Goal: Transaction & Acquisition: Book appointment/travel/reservation

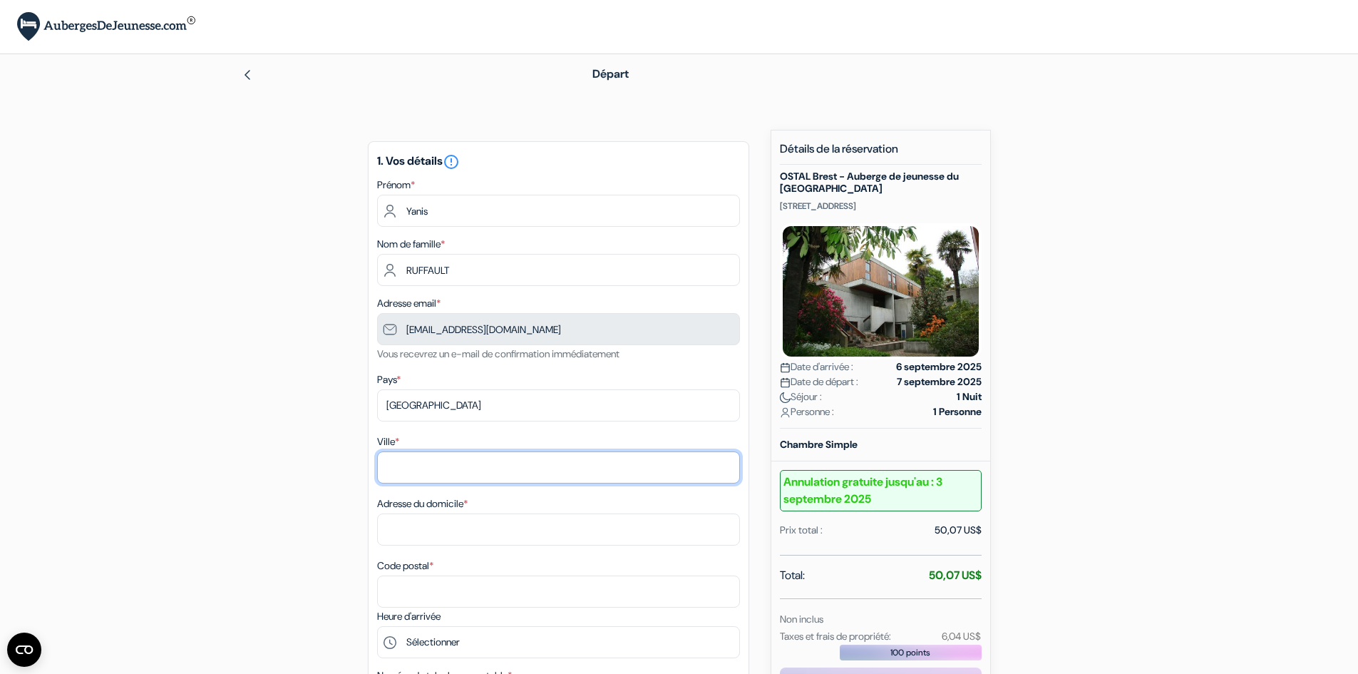
click at [441, 482] on input "Ville *" at bounding box center [558, 467] width 363 height 32
type input "Saint-Brieuc"
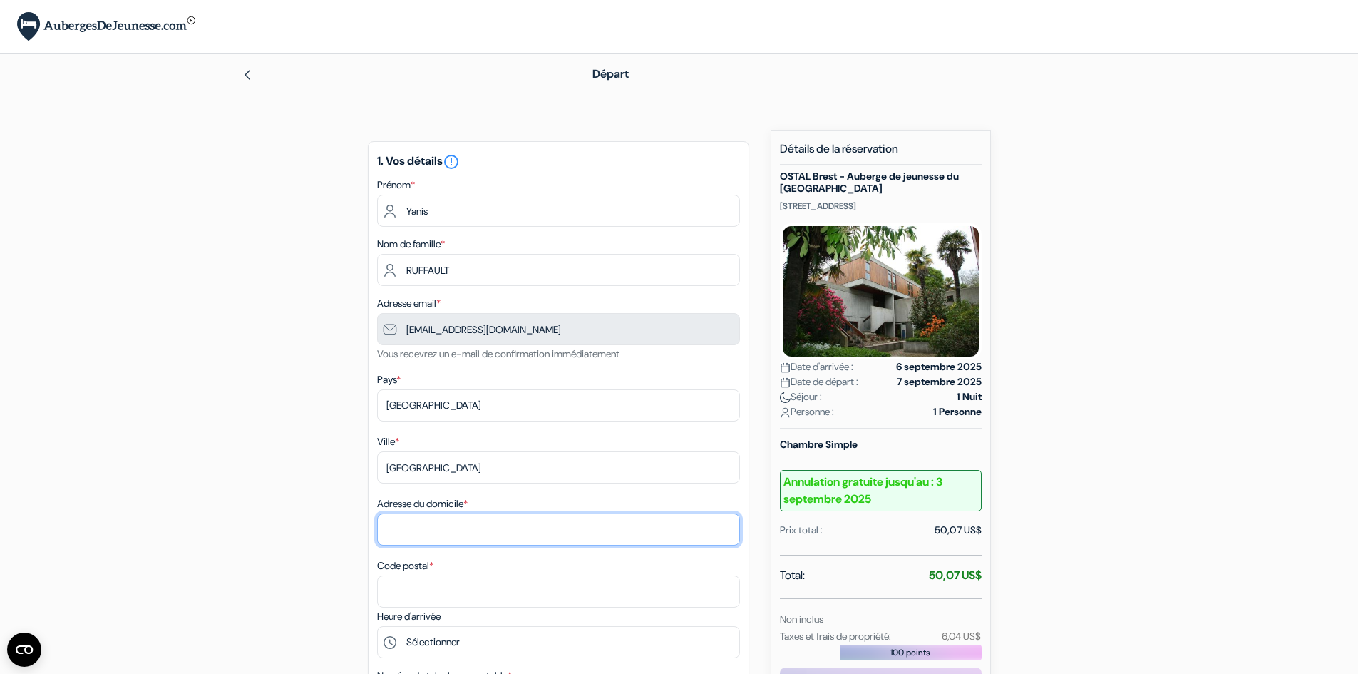
type input "33 Avenue Corneille"
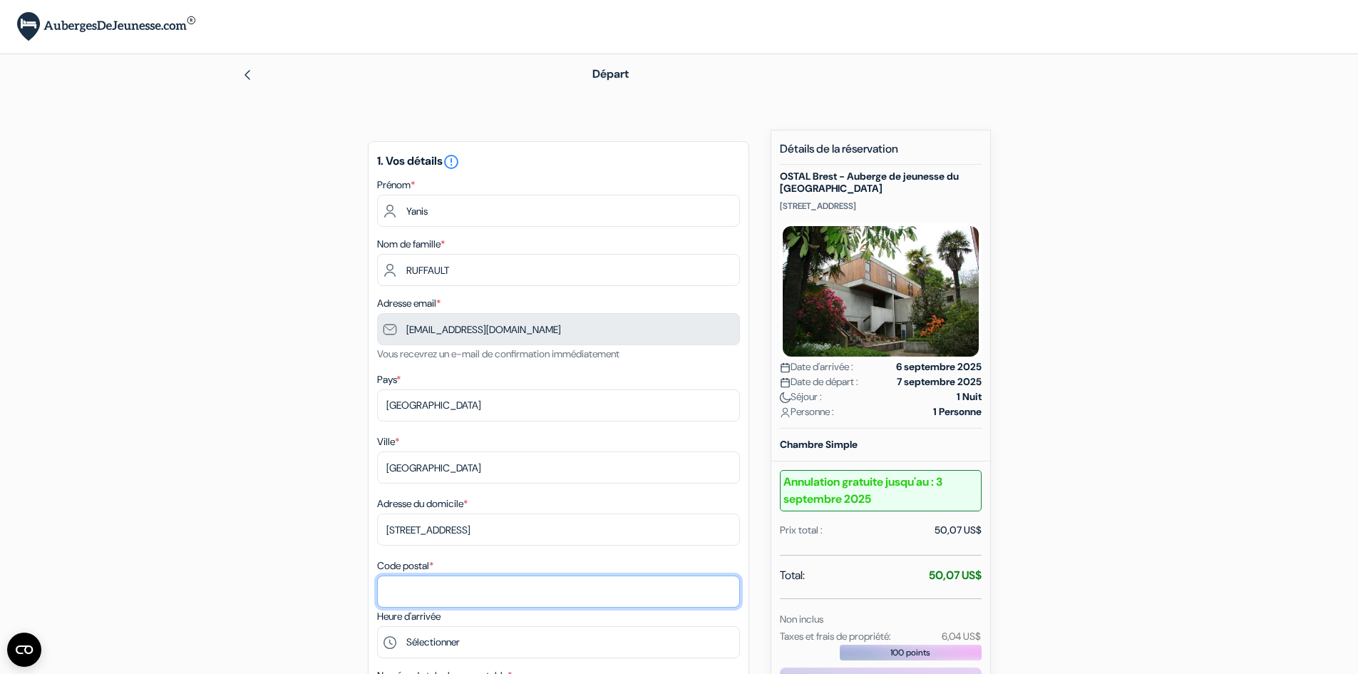
type input "22000"
type input "0646105020"
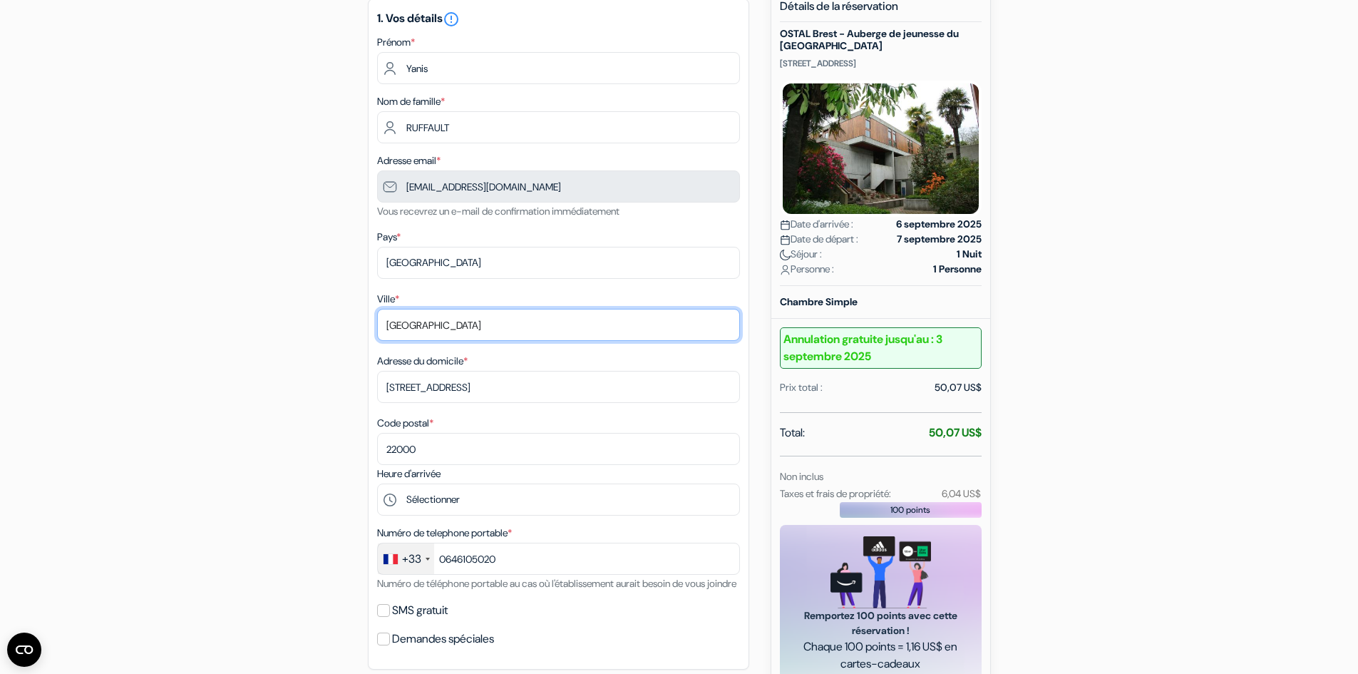
scroll to position [428, 0]
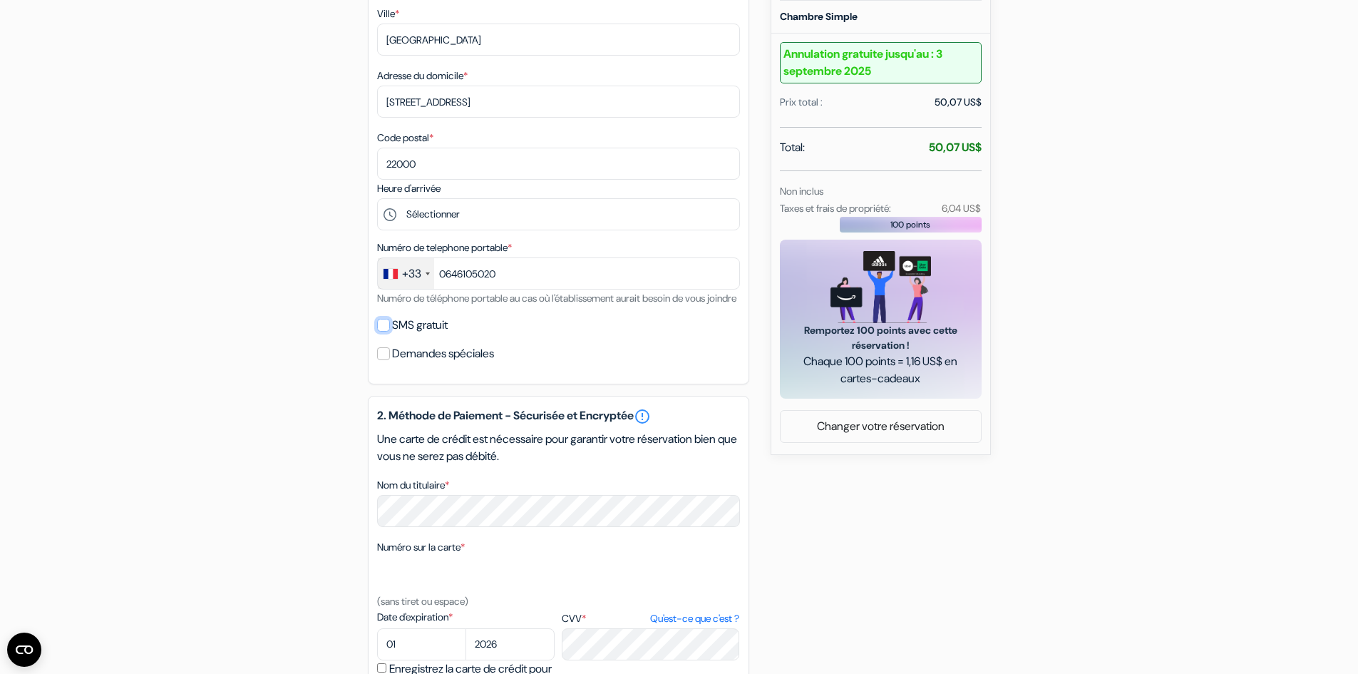
click at [382, 331] on input "SMS gratuit" at bounding box center [383, 325] width 13 height 13
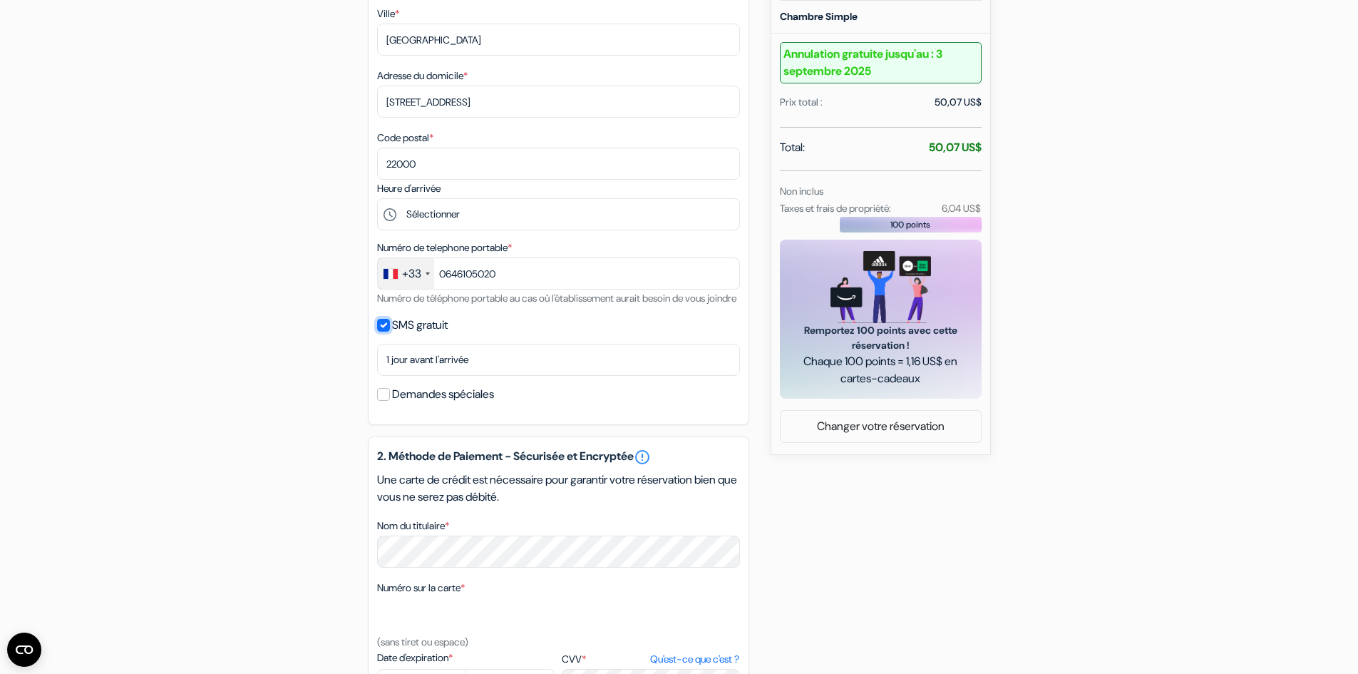
click at [386, 331] on input "SMS gratuit" at bounding box center [383, 325] width 13 height 13
checkbox input "false"
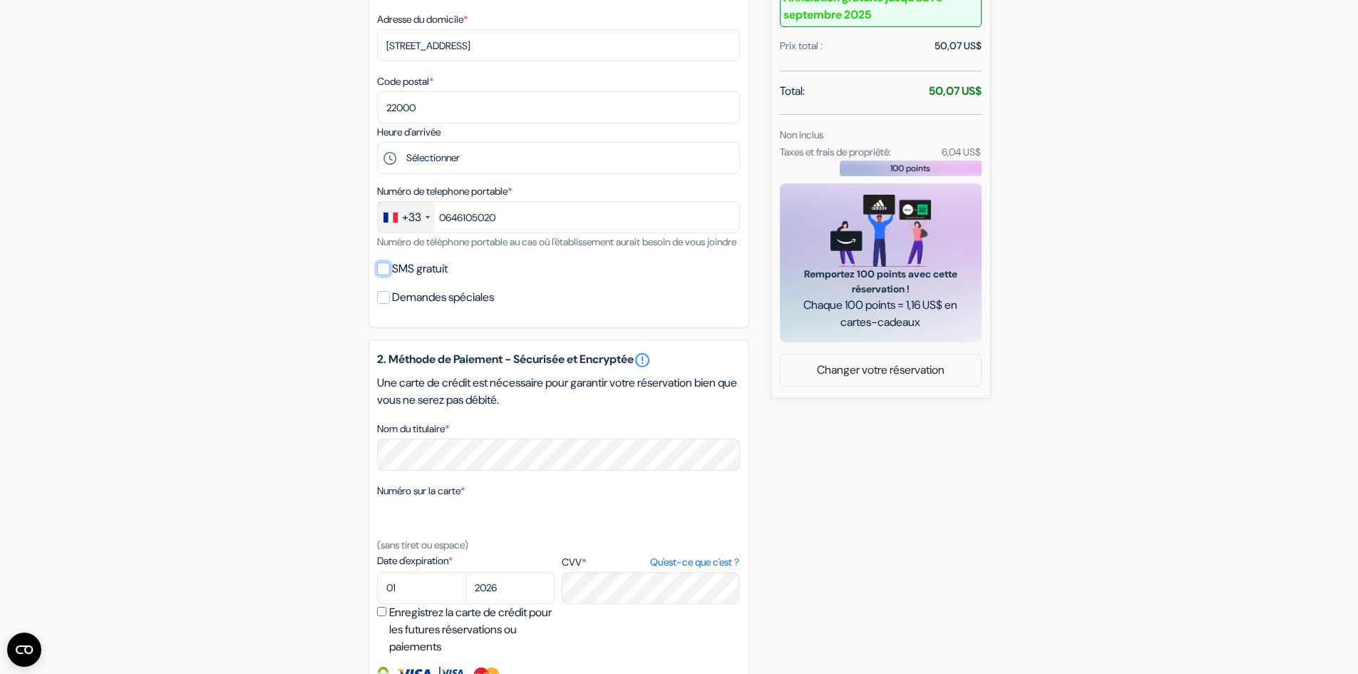
scroll to position [570, 0]
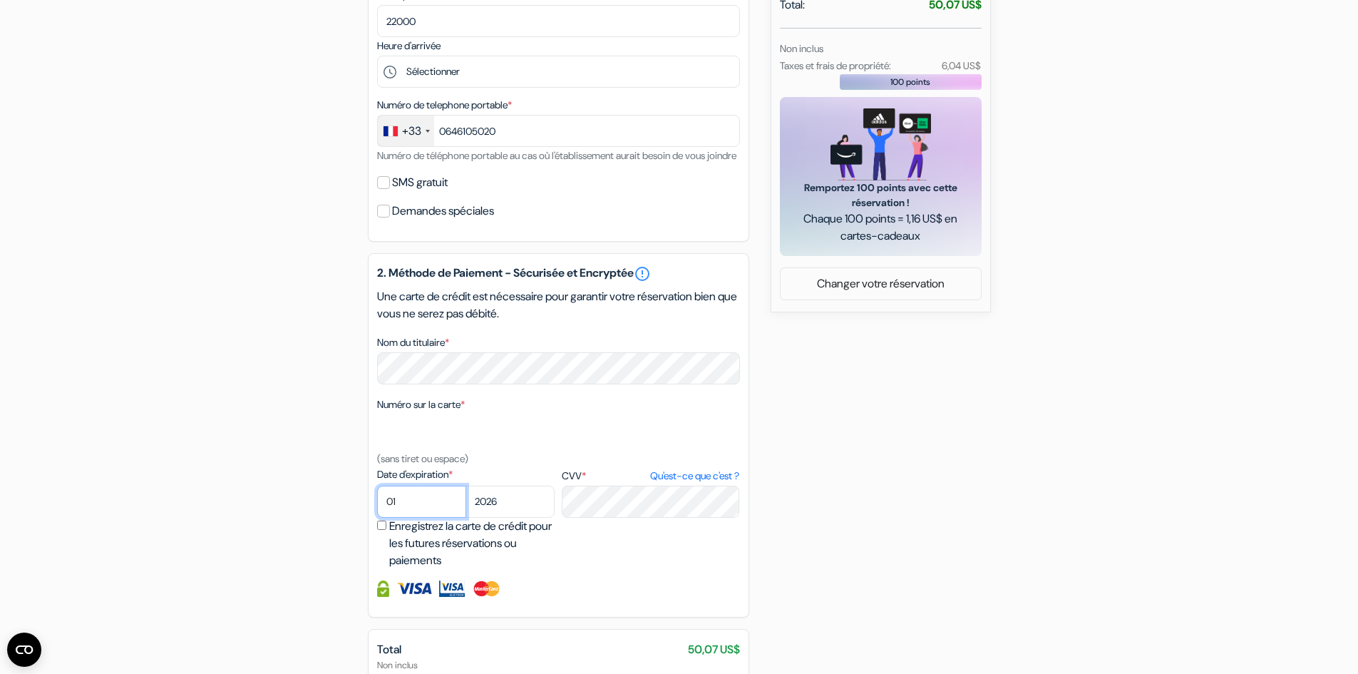
select select "09"
select select "2025"
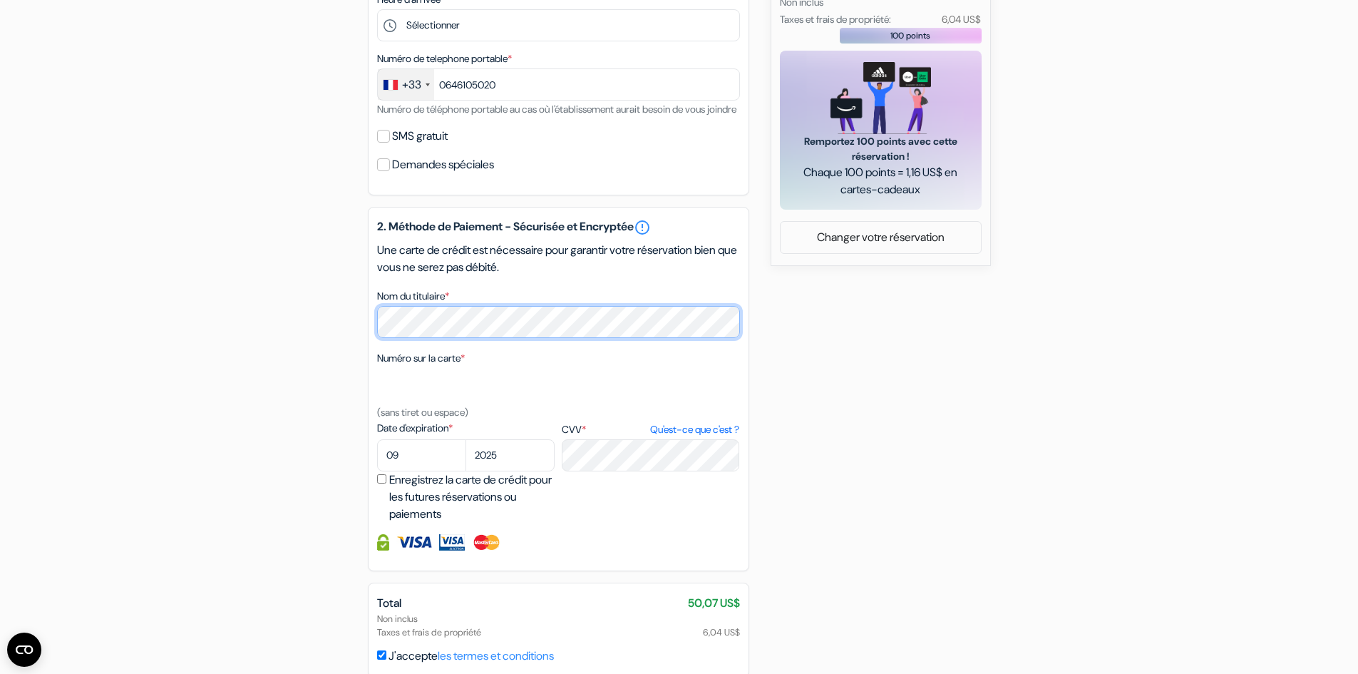
scroll to position [698, 0]
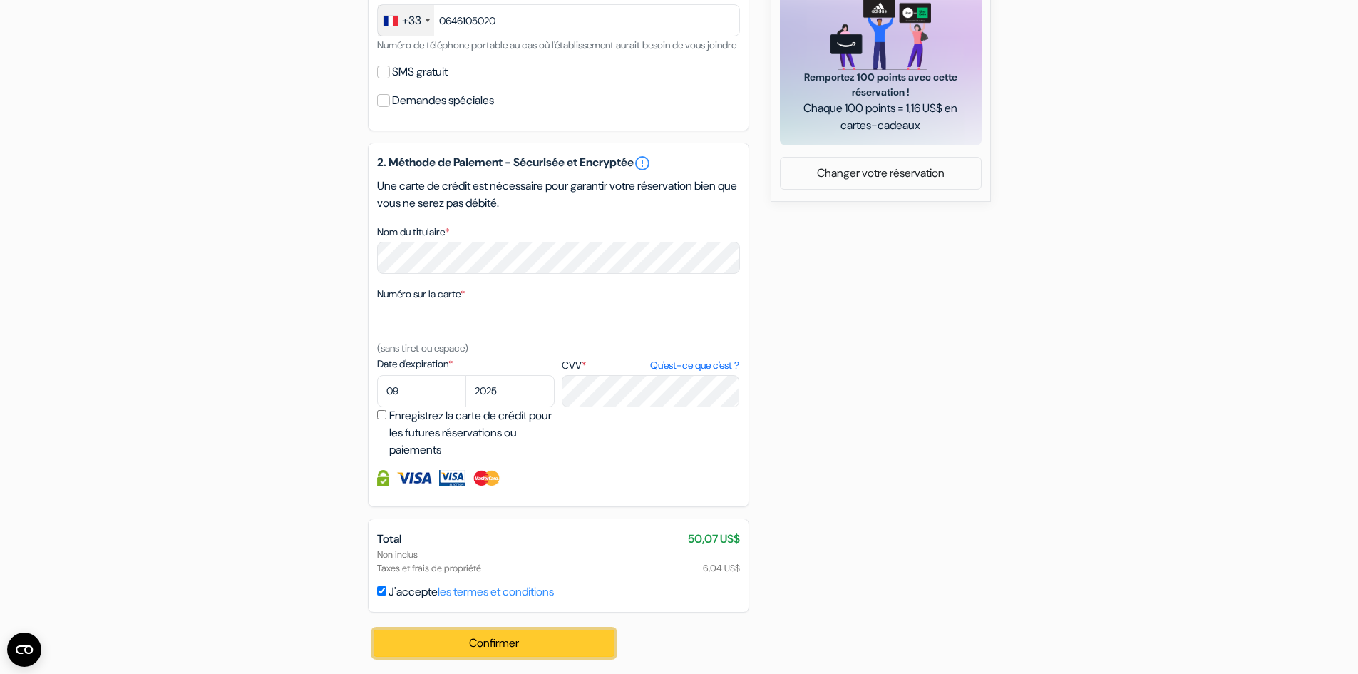
click at [501, 643] on button "Confirmer Loading..." at bounding box center [495, 642] width 242 height 27
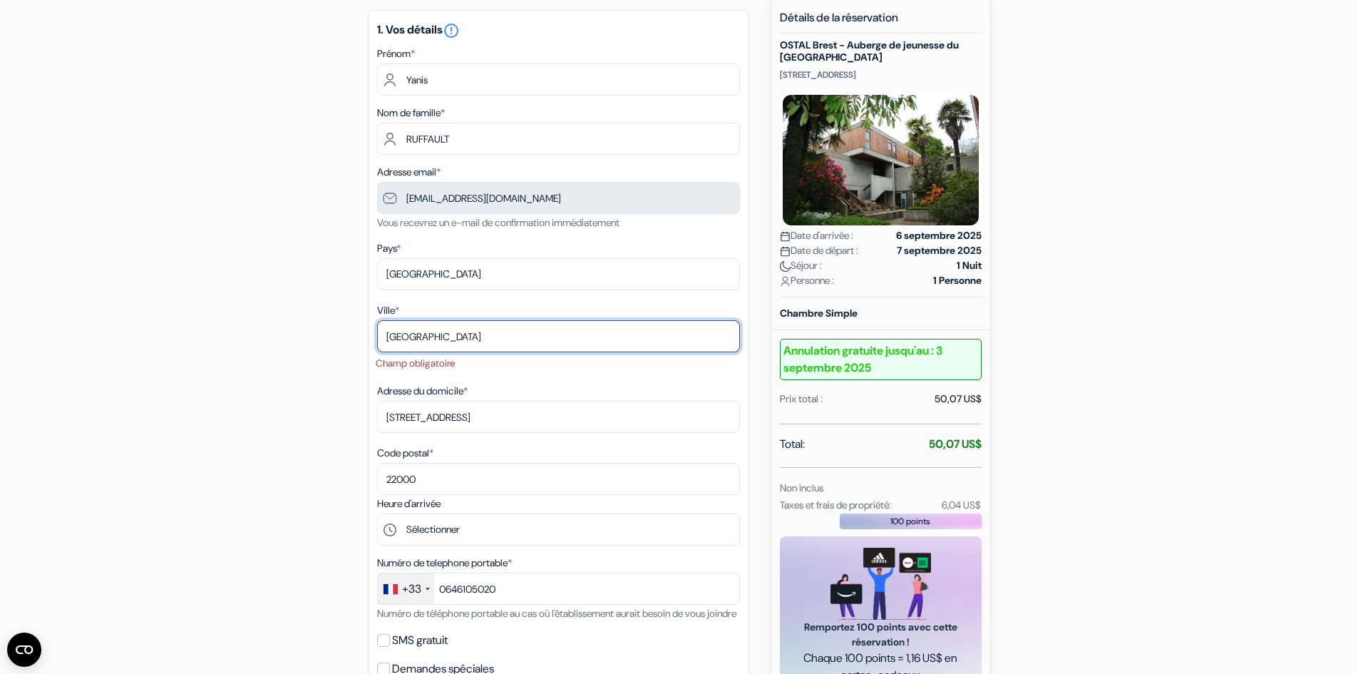
scroll to position [130, 0]
click at [472, 347] on input "Saint-Brieuc" at bounding box center [558, 337] width 363 height 32
click at [478, 335] on input "Saint-Brieuc" at bounding box center [558, 337] width 363 height 32
drag, startPoint x: 506, startPoint y: 340, endPoint x: 357, endPoint y: 343, distance: 149.0
click at [357, 343] on div "add_box OSTAL Brest - Auberge de jeunesse du Moulin Blanc 5 Rue de Kerbriant, B…" at bounding box center [679, 621] width 941 height 1244
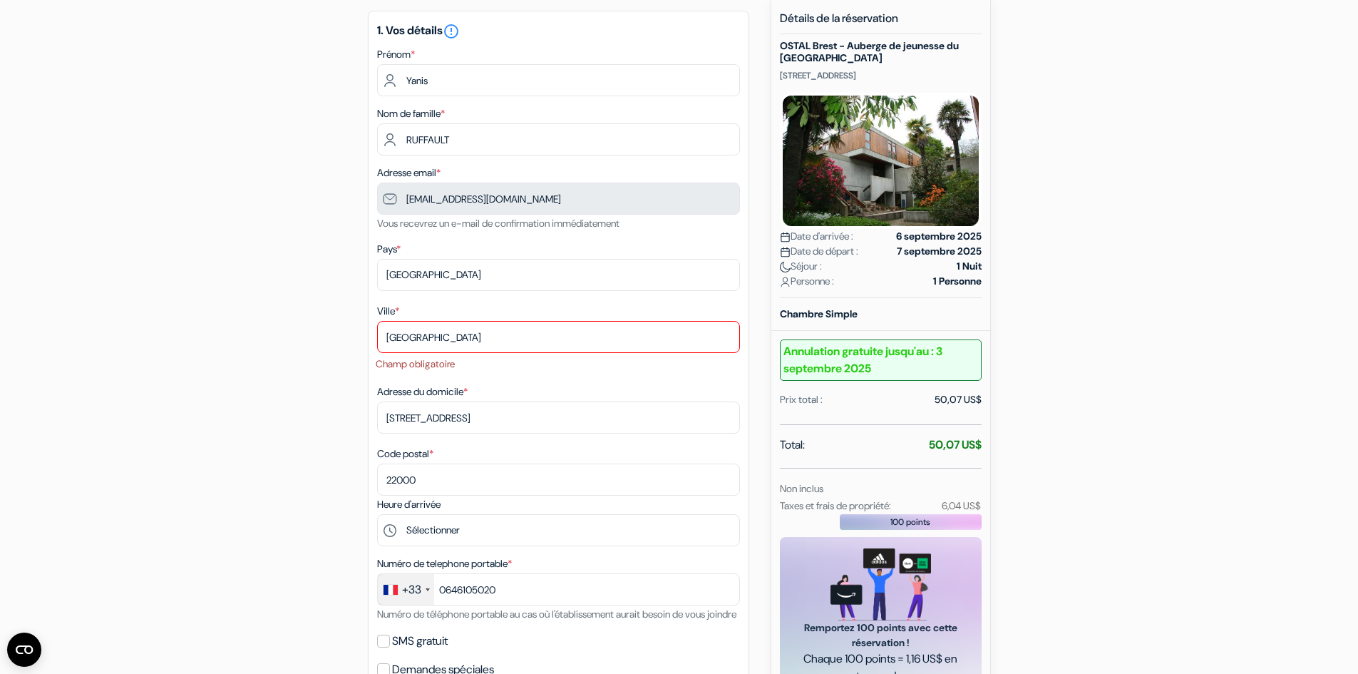
click at [1172, 378] on form "Départ add_box OSTAL Brest - Auberge de jeunesse du Moulin Blanc 5 Rue de Kerbr…" at bounding box center [679, 566] width 1358 height 1284
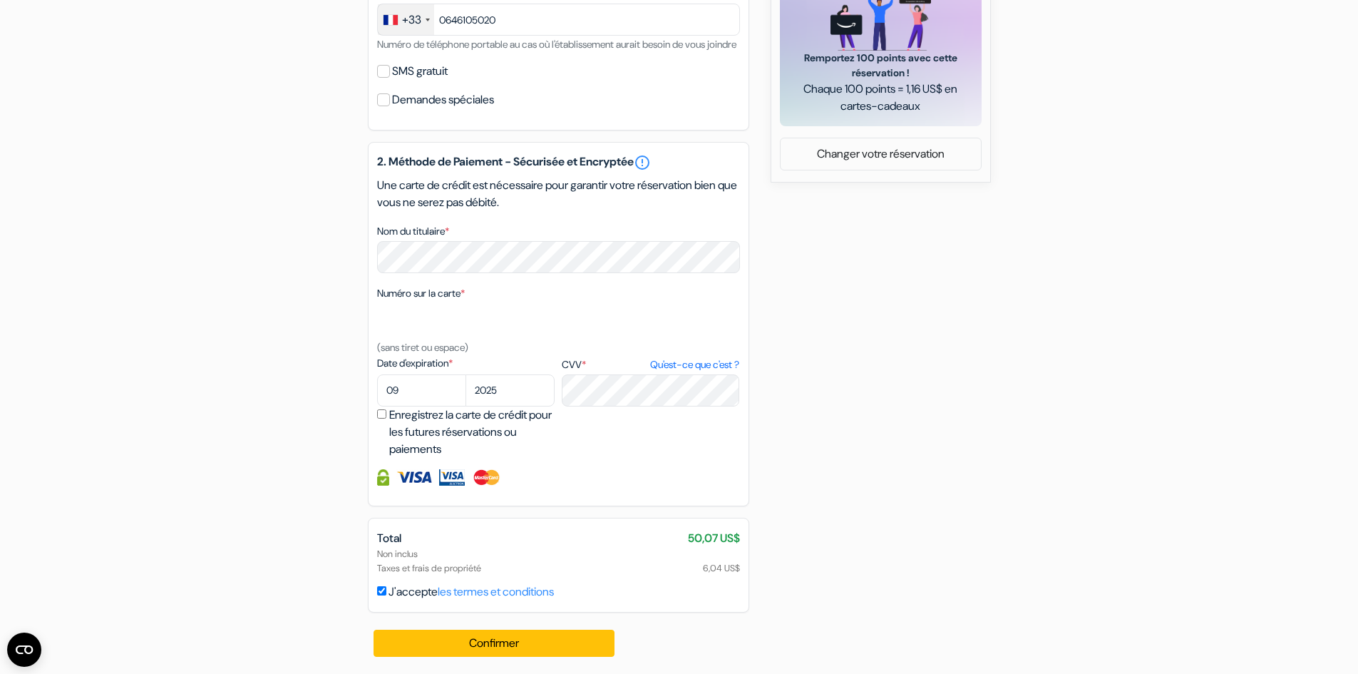
scroll to position [717, 0]
click at [523, 632] on button "Confirmer Loading..." at bounding box center [495, 642] width 242 height 27
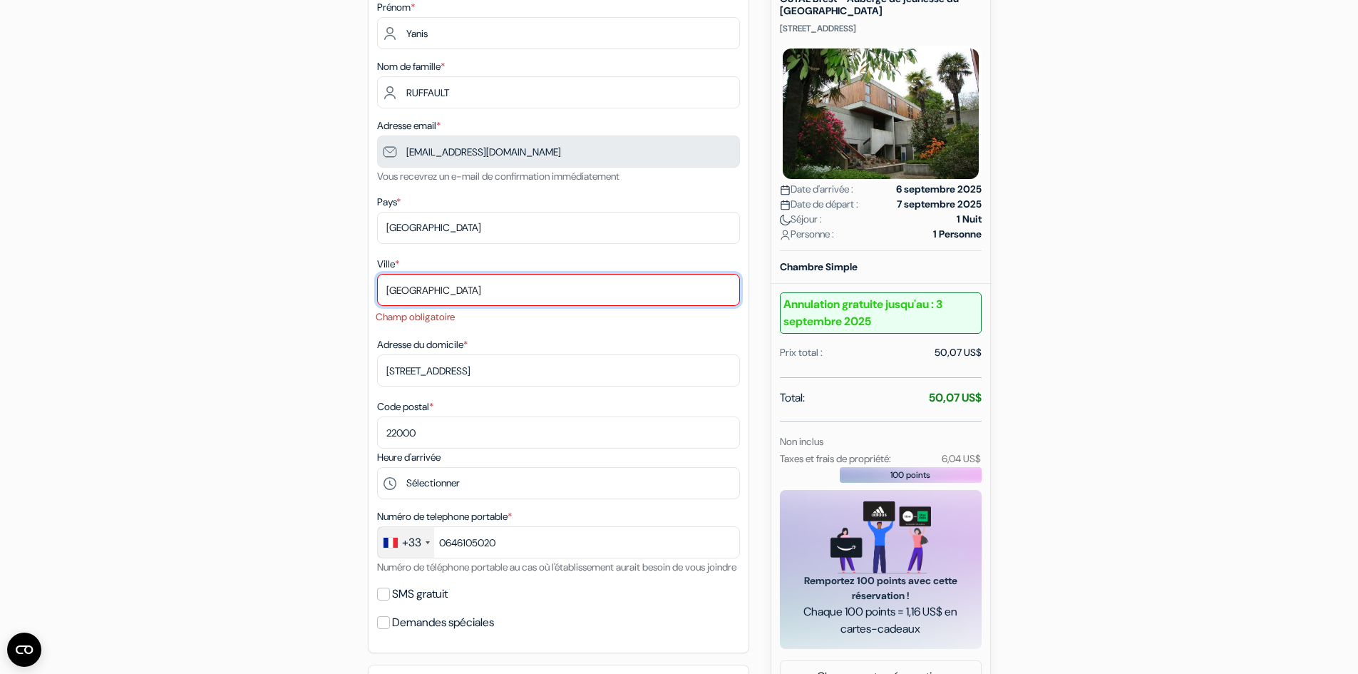
scroll to position [130, 0]
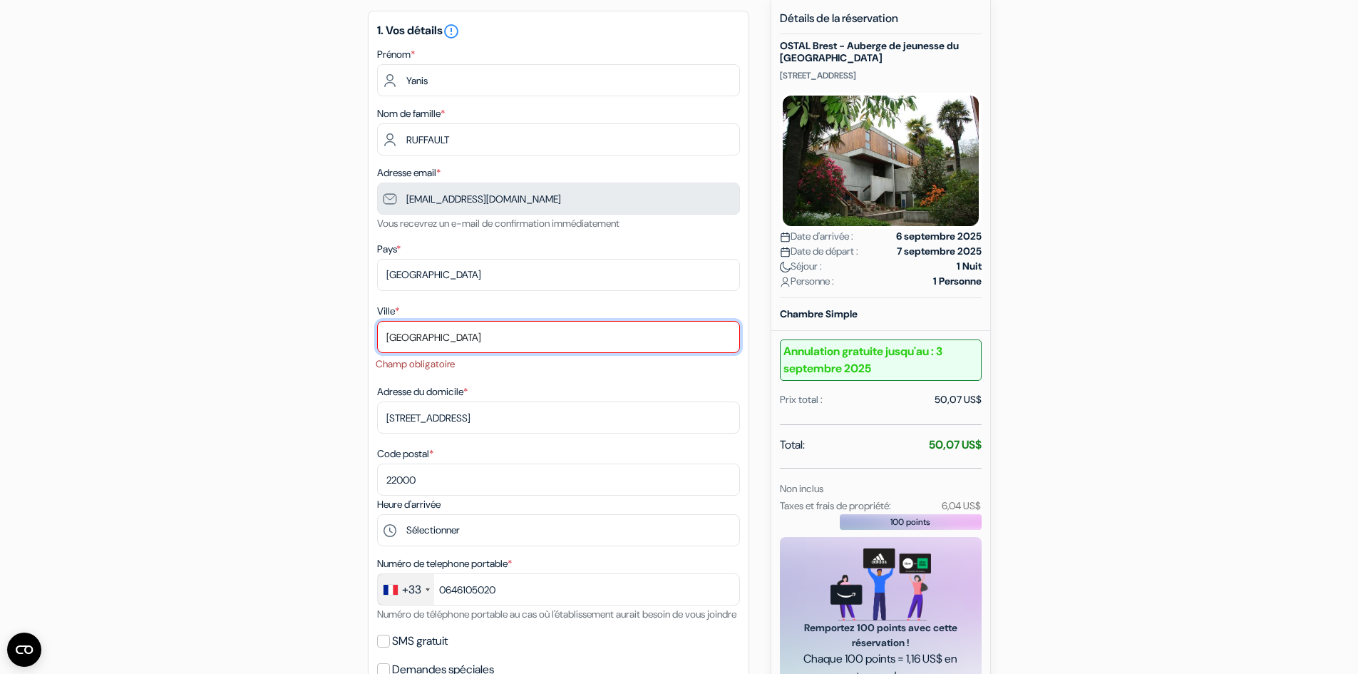
drag, startPoint x: 501, startPoint y: 334, endPoint x: 225, endPoint y: 331, distance: 276.6
click at [225, 331] on div "add_box OSTAL Brest - Auberge de jeunesse du Moulin Blanc 5 Rue de Kerbriant, B…" at bounding box center [679, 621] width 941 height 1244
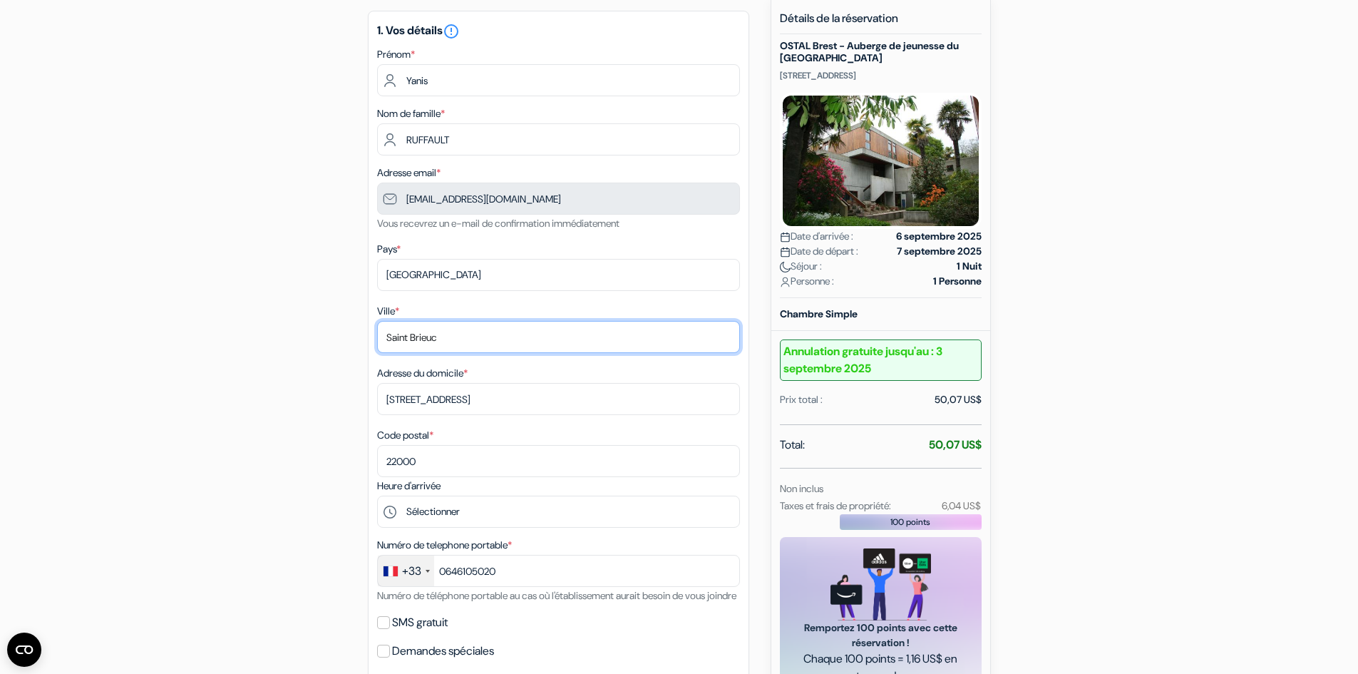
type input "Saint Brieuc"
click at [1071, 329] on div "add_box OSTAL Brest - Auberge de jeunesse du Moulin Blanc 5 Rue de Kerbriant, B…" at bounding box center [679, 611] width 941 height 1225
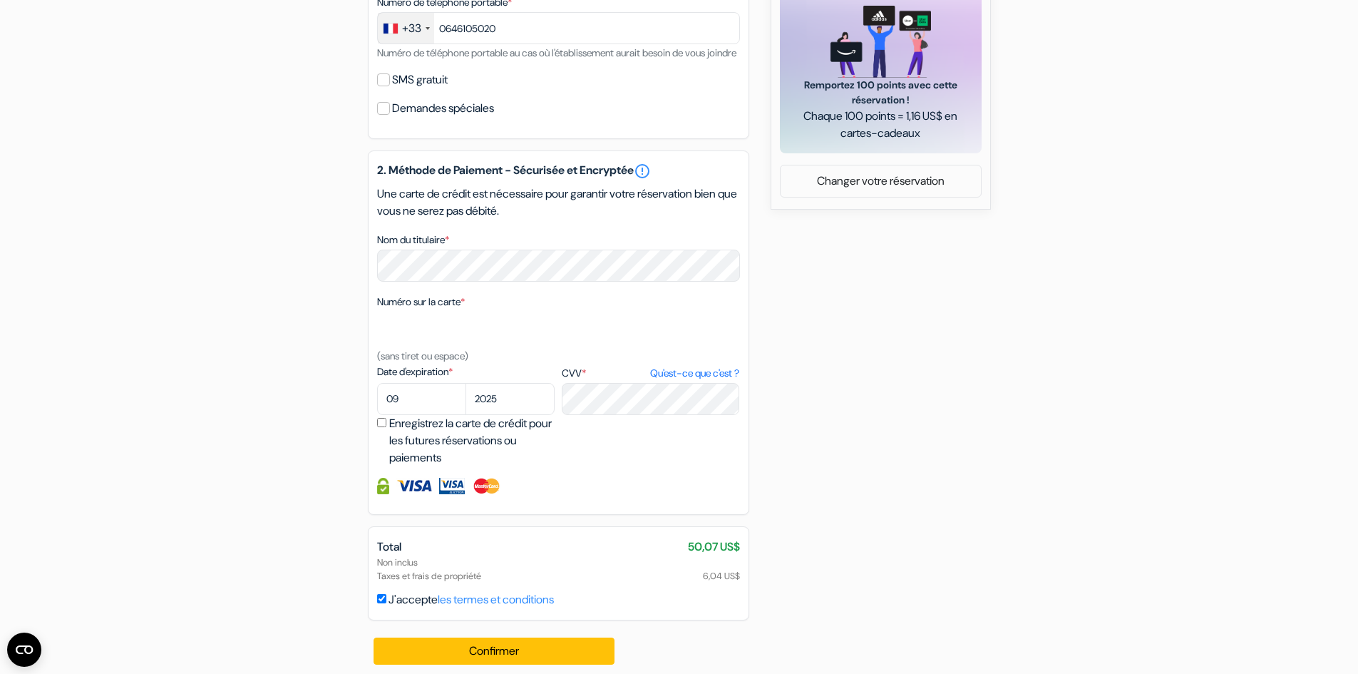
scroll to position [698, 0]
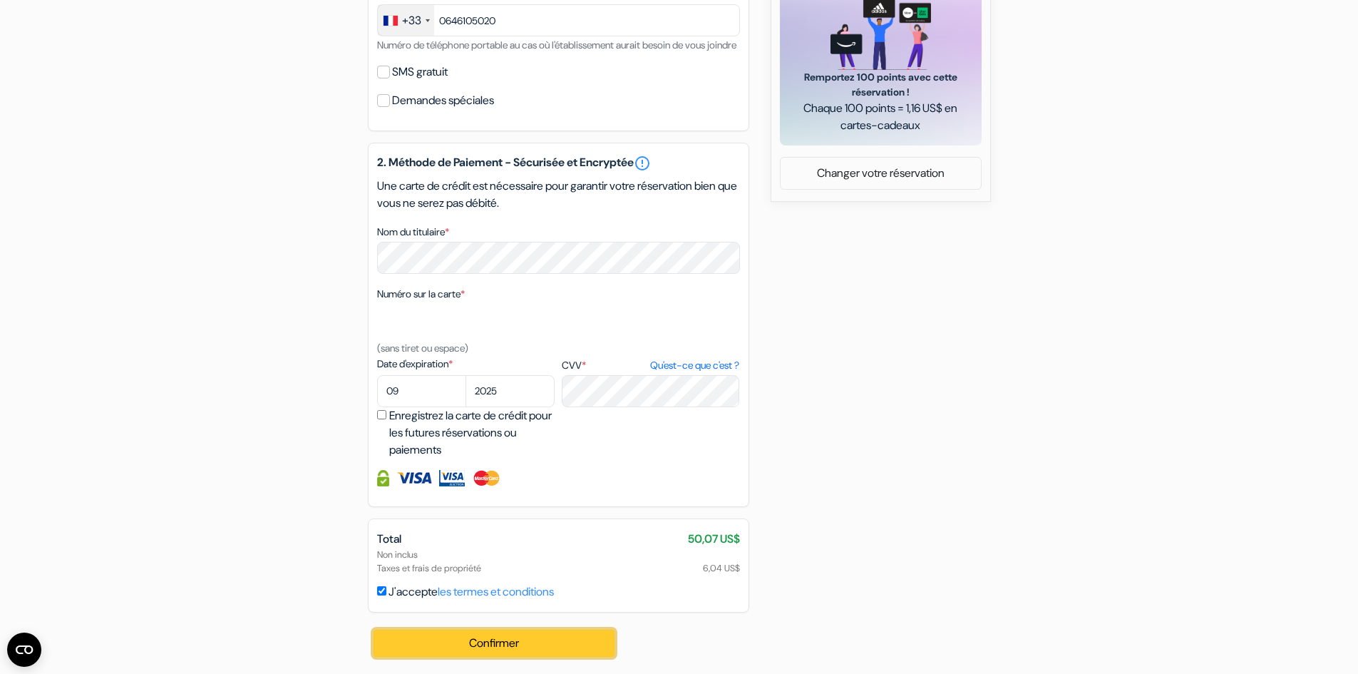
click at [518, 638] on button "Confirmer Loading..." at bounding box center [495, 642] width 242 height 27
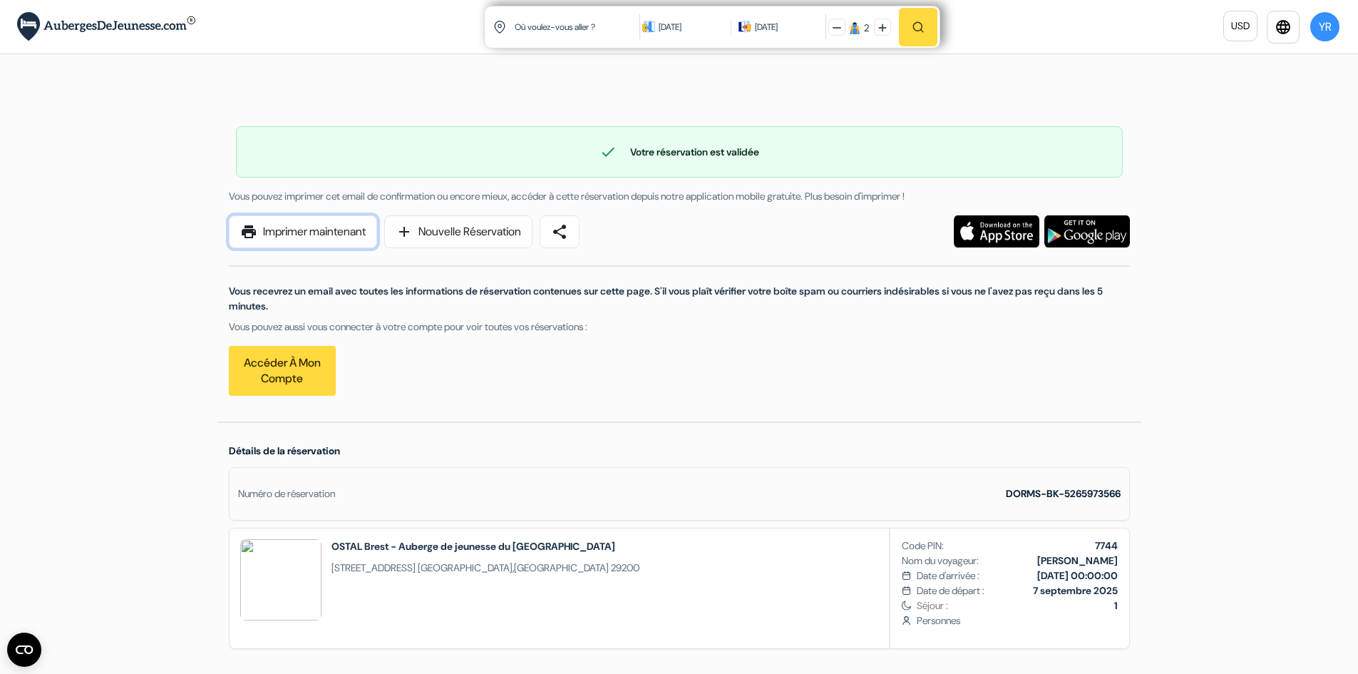
drag, startPoint x: 312, startPoint y: 239, endPoint x: 1030, endPoint y: 590, distance: 799.2
click at [312, 239] on link "print Imprimer maintenant" at bounding box center [303, 231] width 148 height 33
